Goal: Information Seeking & Learning: Learn about a topic

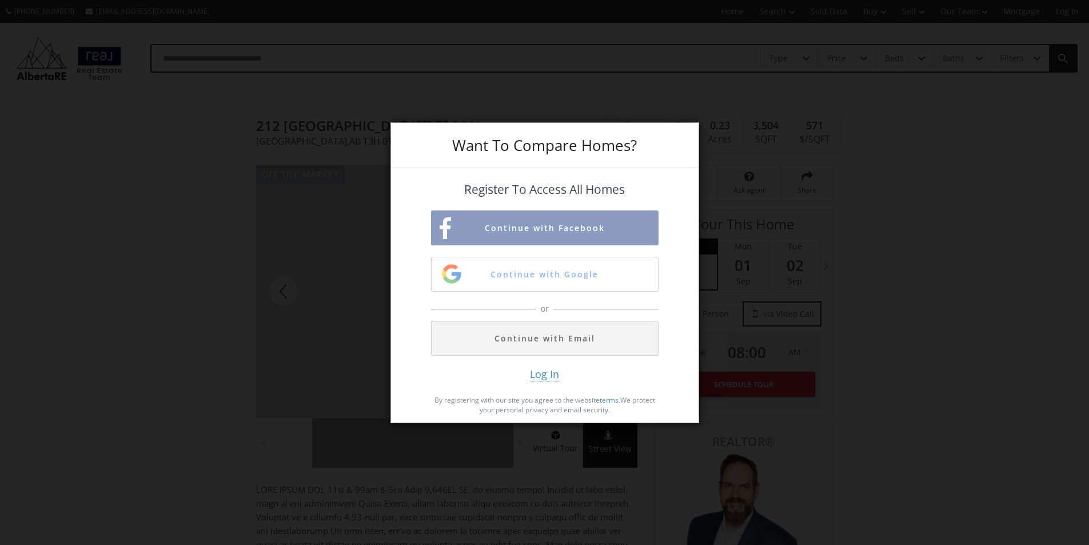
click at [603, 305] on div "or" at bounding box center [544, 308] width 227 height 23
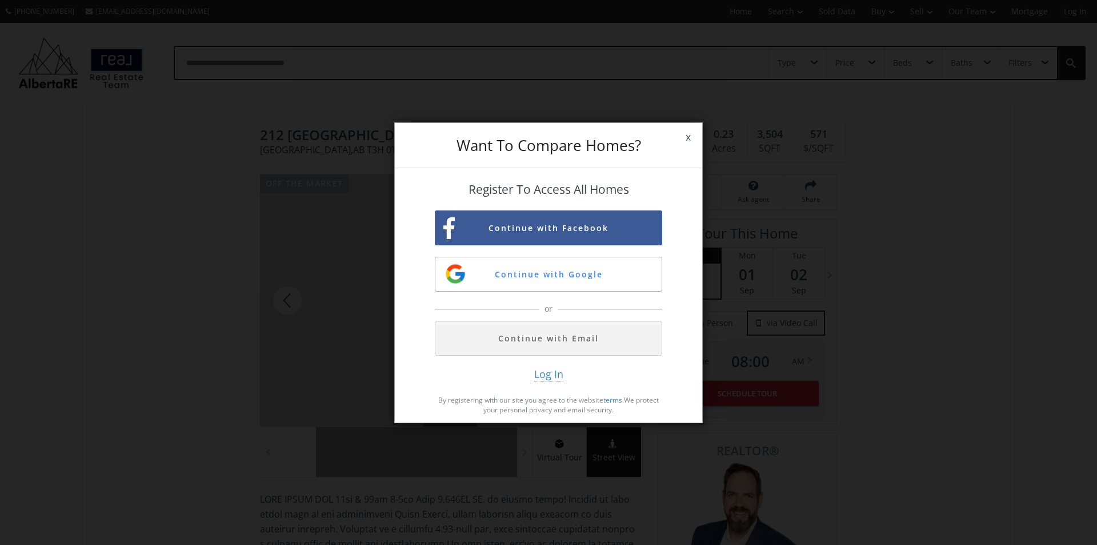
click at [688, 138] on span "x" at bounding box center [688, 137] width 28 height 32
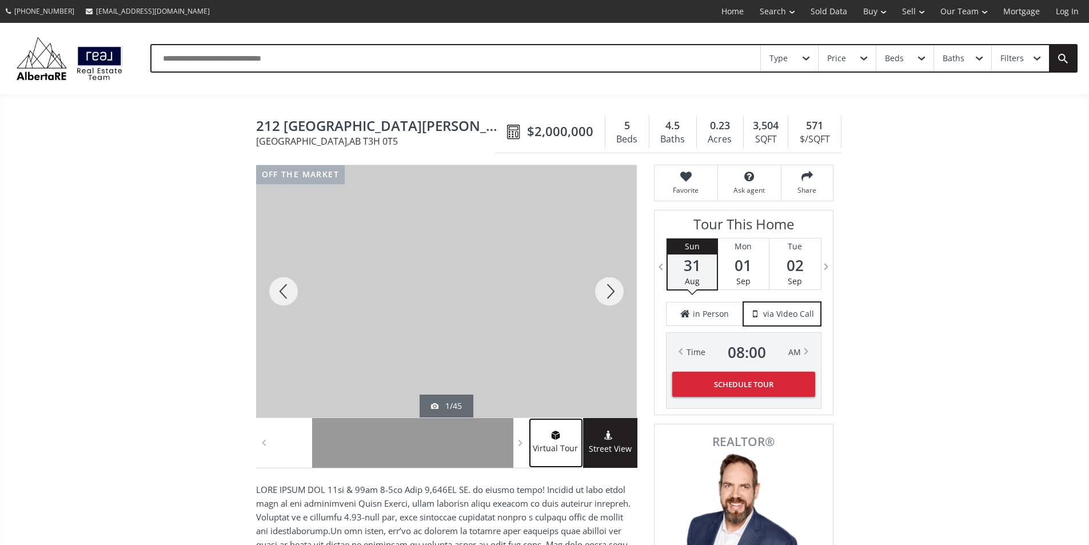
click at [545, 442] on span at bounding box center [556, 435] width 54 height 11
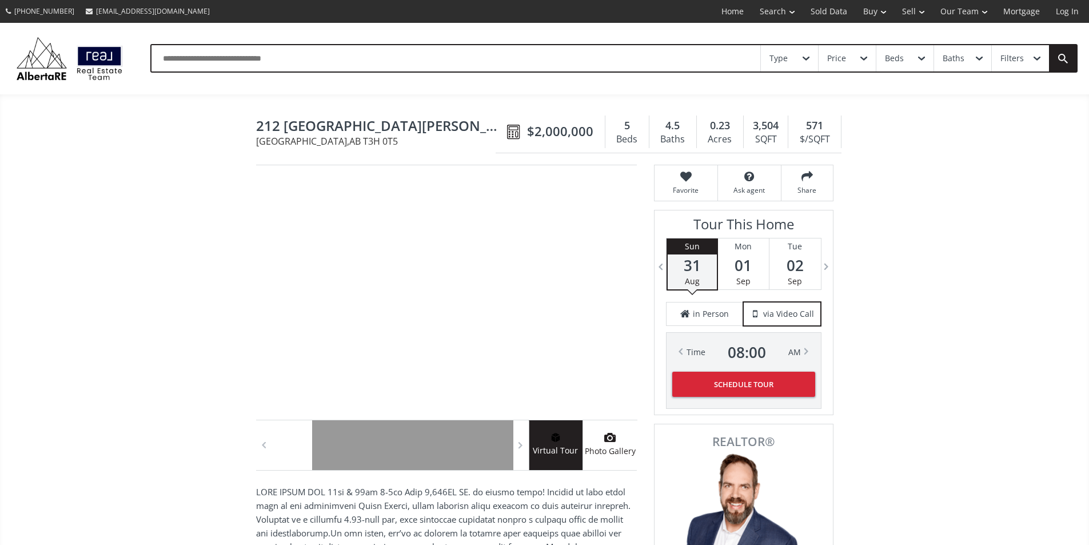
click at [298, 452] on div at bounding box center [292, 445] width 40 height 50
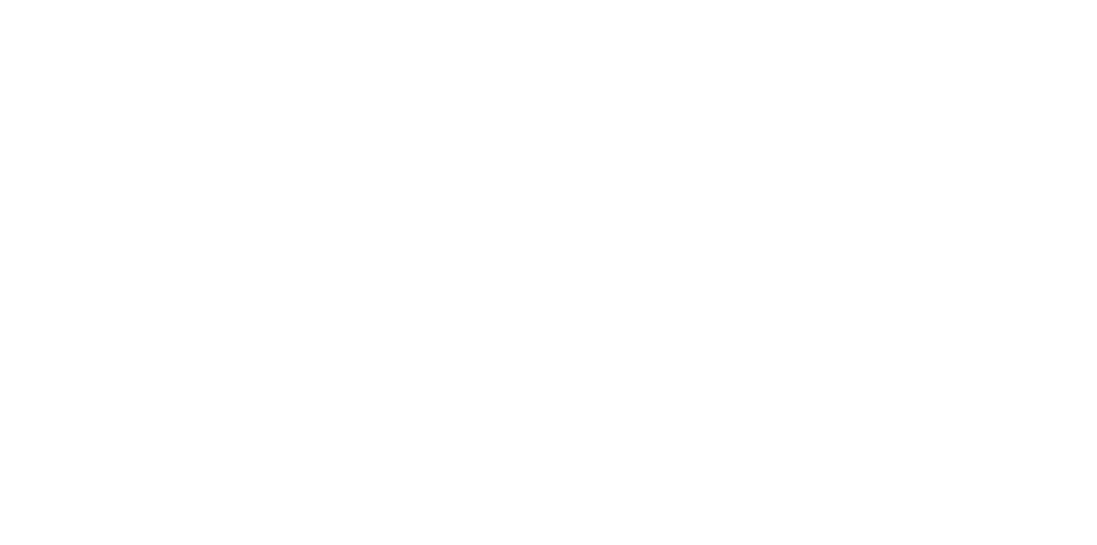
click at [324, 199] on body "×" at bounding box center [548, 272] width 1097 height 545
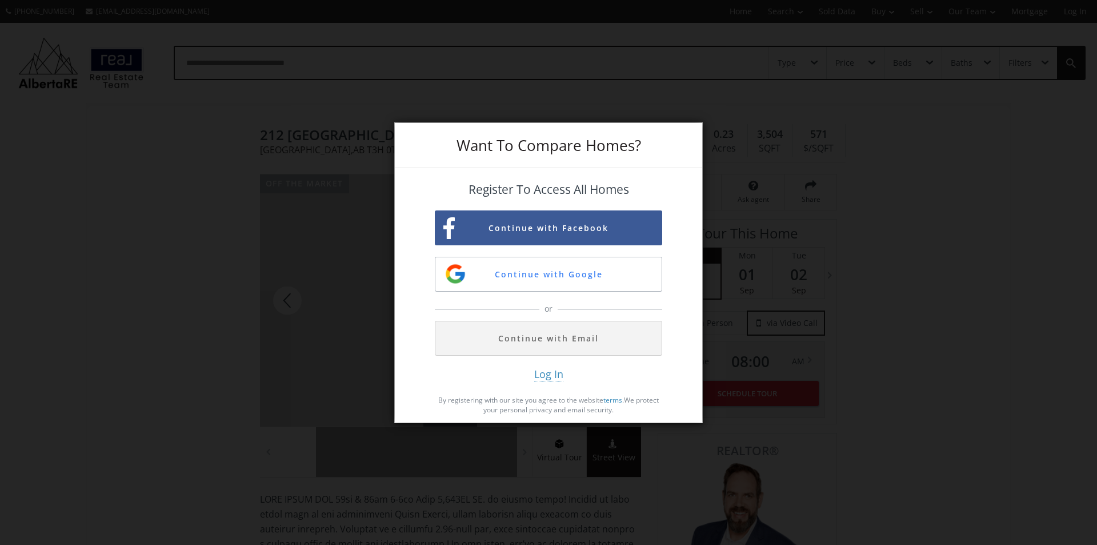
click at [614, 294] on div "Continue with Facebook Continue with Google or Continue with Email" at bounding box center [548, 282] width 227 height 145
